Goal: Transaction & Acquisition: Purchase product/service

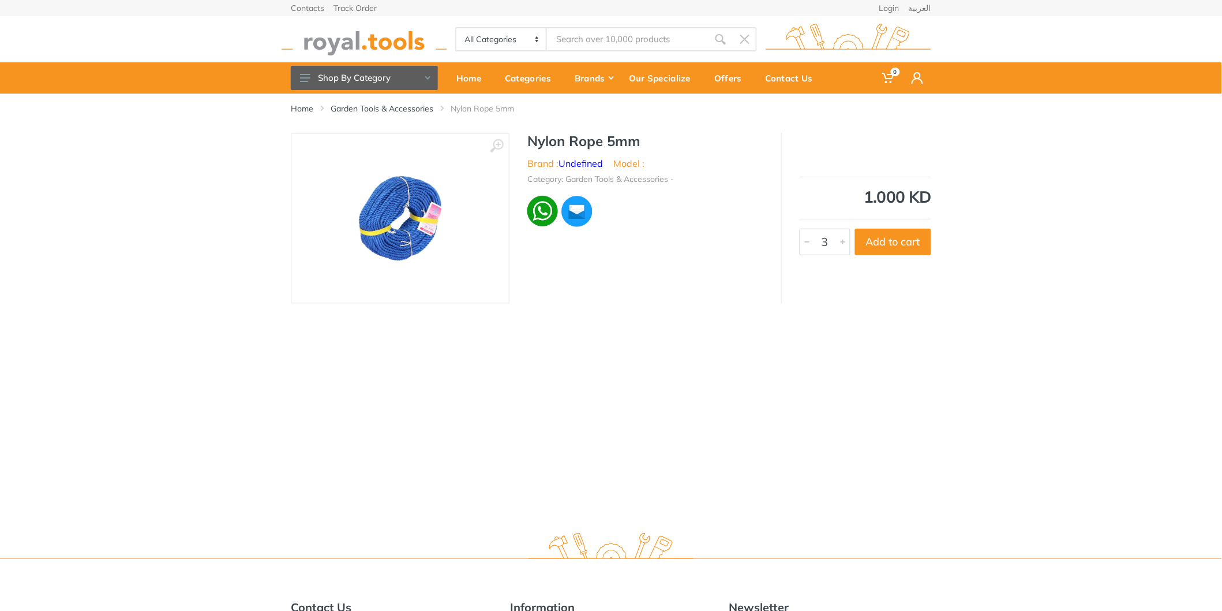
click at [845, 240] on div at bounding box center [843, 241] width 14 height 25
click at [803, 242] on div at bounding box center [807, 241] width 14 height 25
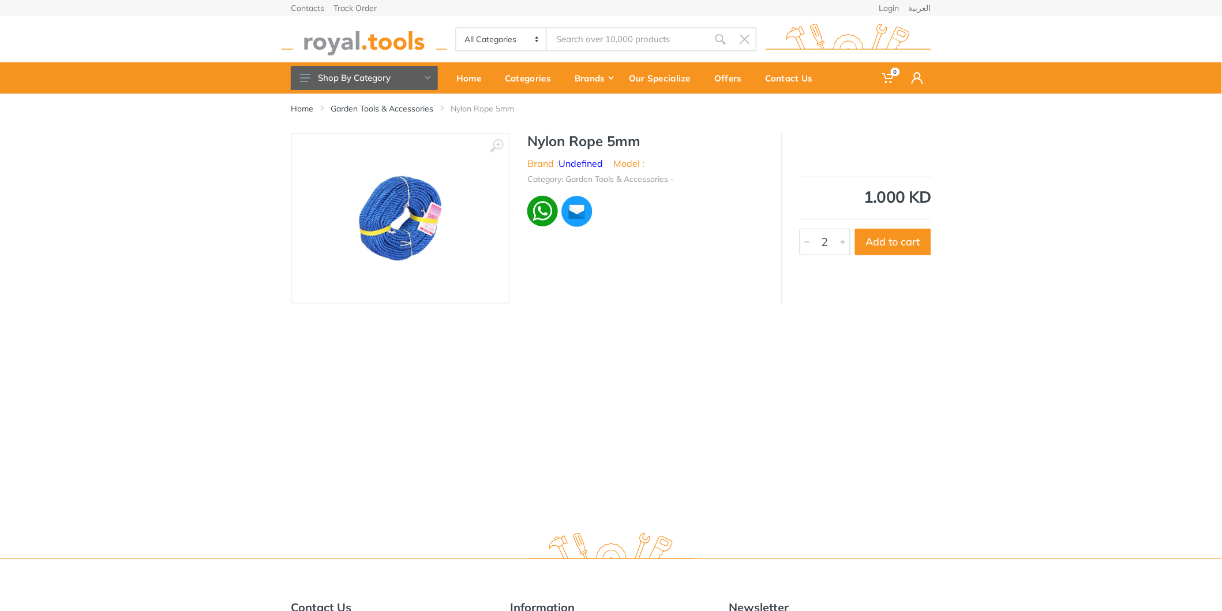
click at [803, 242] on div at bounding box center [807, 241] width 14 height 25
type input "1"
click at [803, 242] on div at bounding box center [807, 241] width 14 height 25
click at [801, 242] on div at bounding box center [807, 241] width 14 height 25
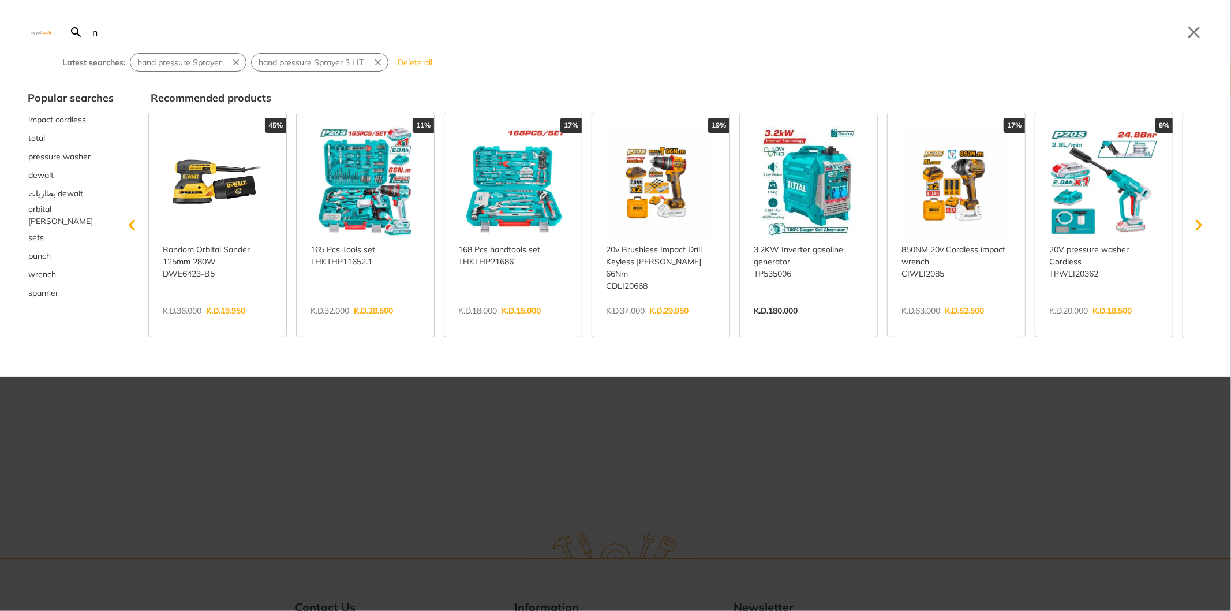
type input "ny"
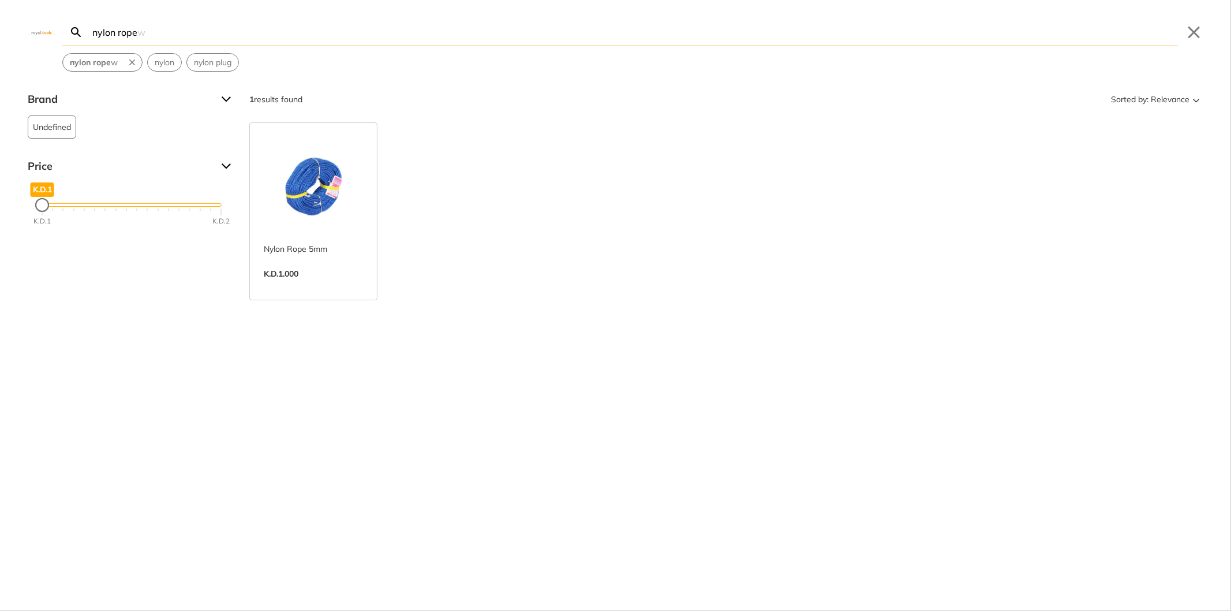
type input "nylon rope"
click at [308, 286] on link "View more →" at bounding box center [313, 286] width 99 height 0
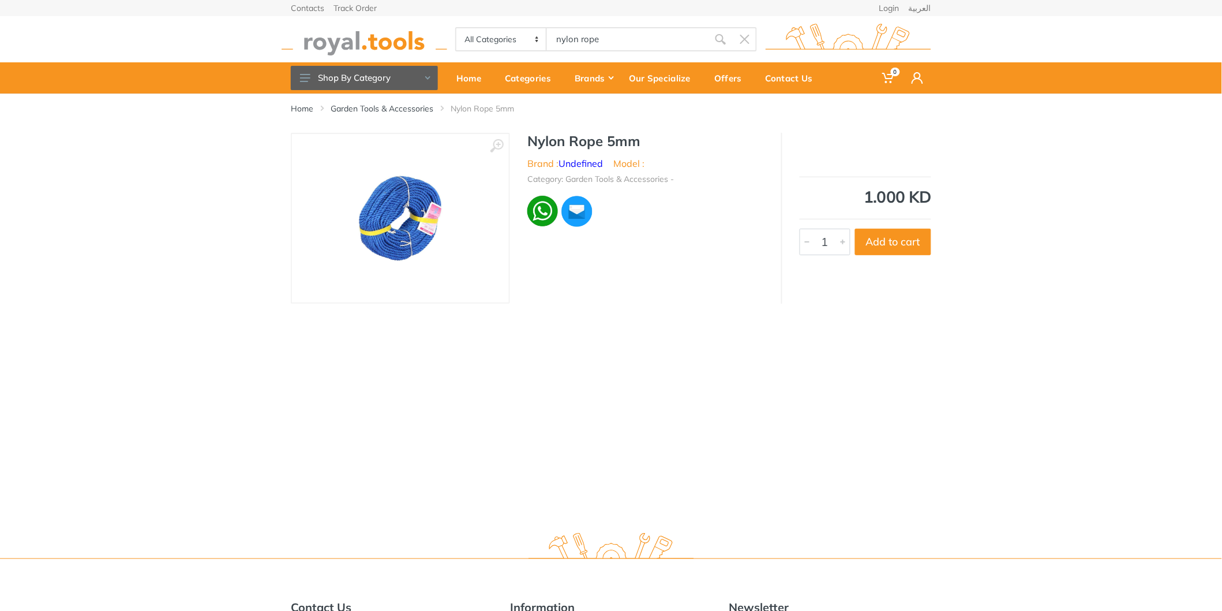
click at [332, 38] on img at bounding box center [365, 40] width 166 height 32
